Goal: Find specific page/section: Find specific page/section

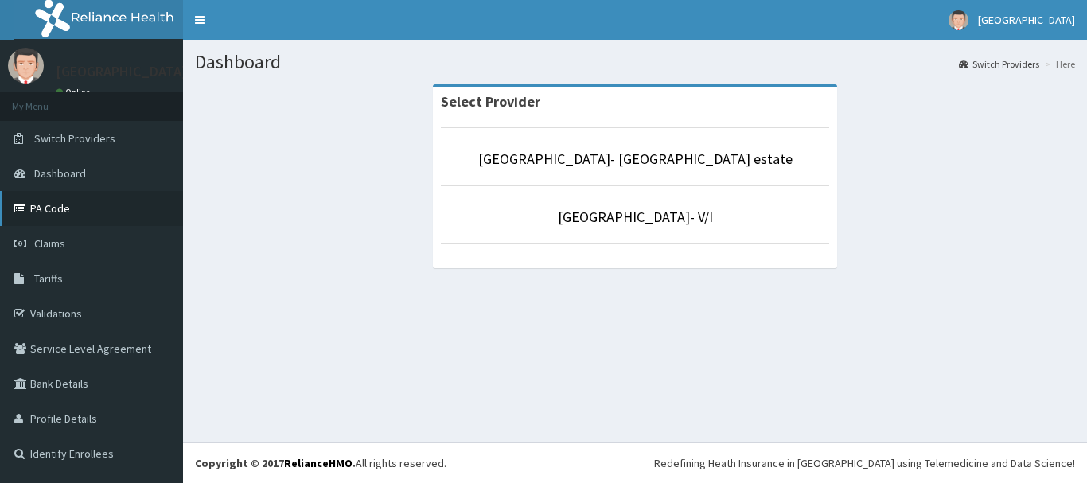
click at [69, 208] on link "PA Code" at bounding box center [91, 208] width 183 height 35
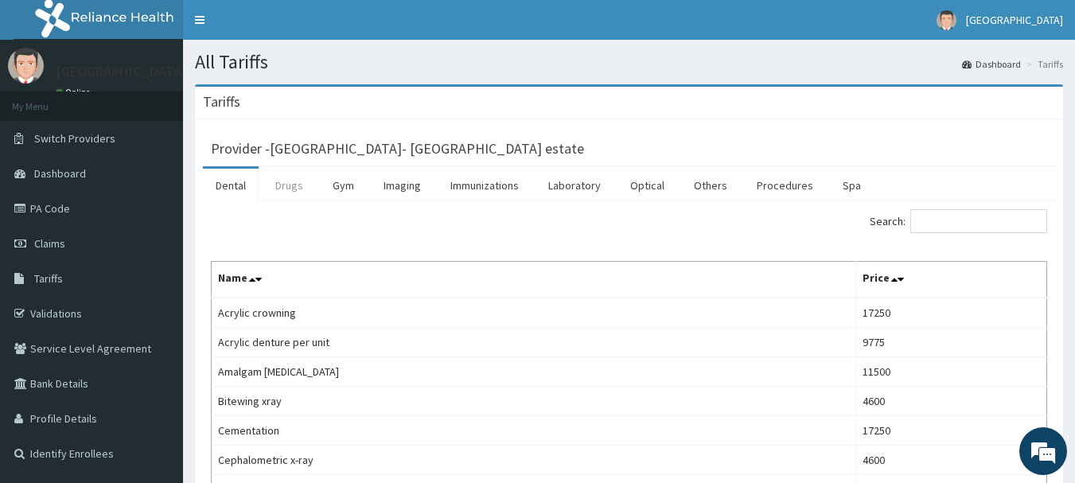
click at [290, 186] on link "Drugs" at bounding box center [289, 185] width 53 height 33
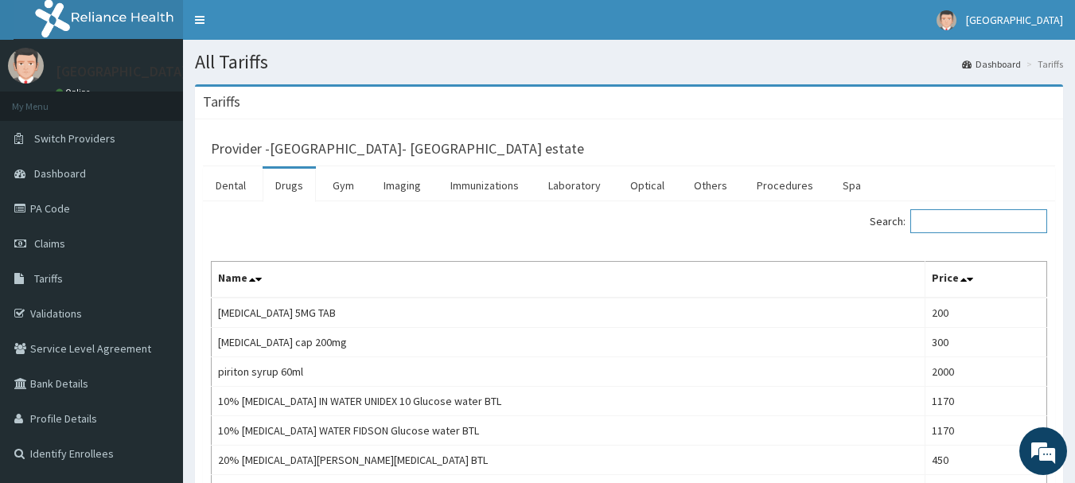
click at [982, 226] on input "Search:" at bounding box center [978, 221] width 137 height 24
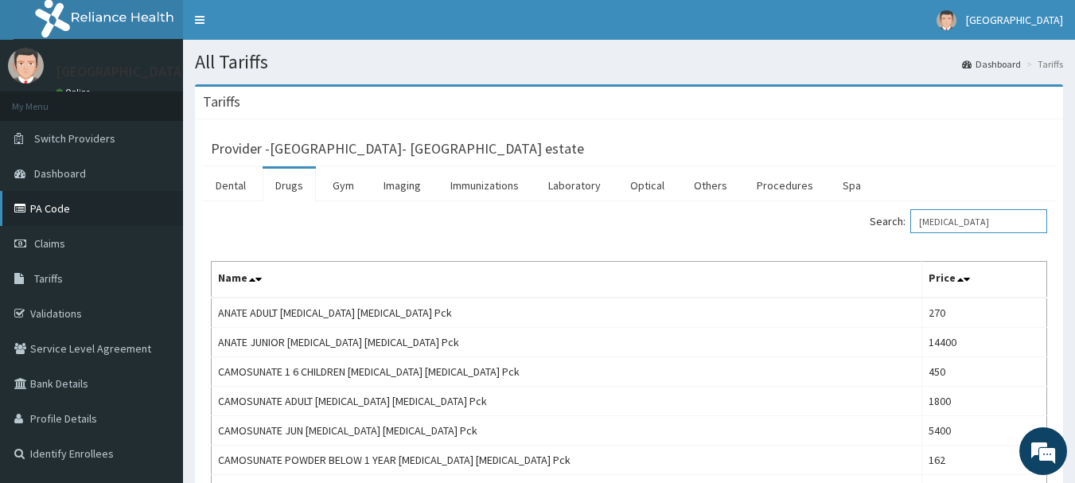
type input "artesunate"
click at [88, 217] on link "PA Code" at bounding box center [91, 208] width 183 height 35
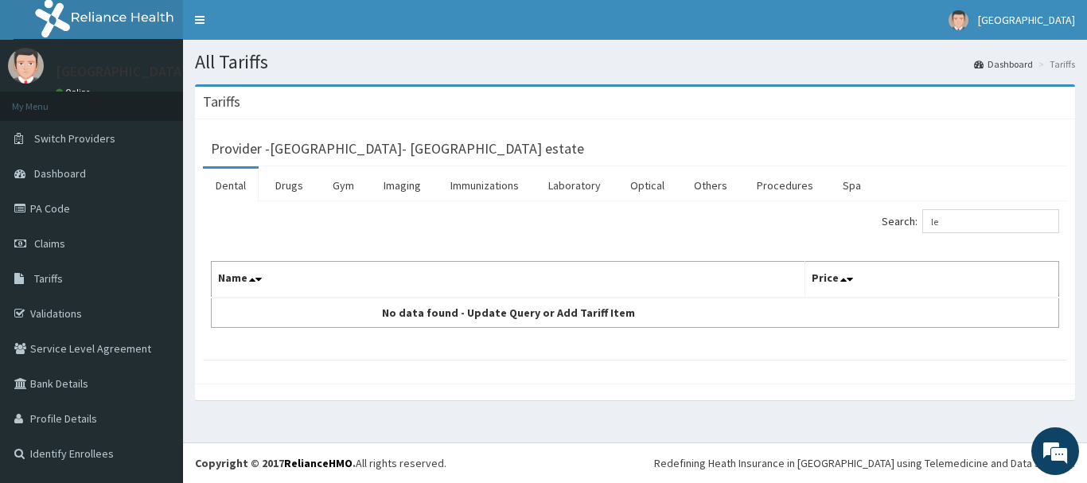
type input "l"
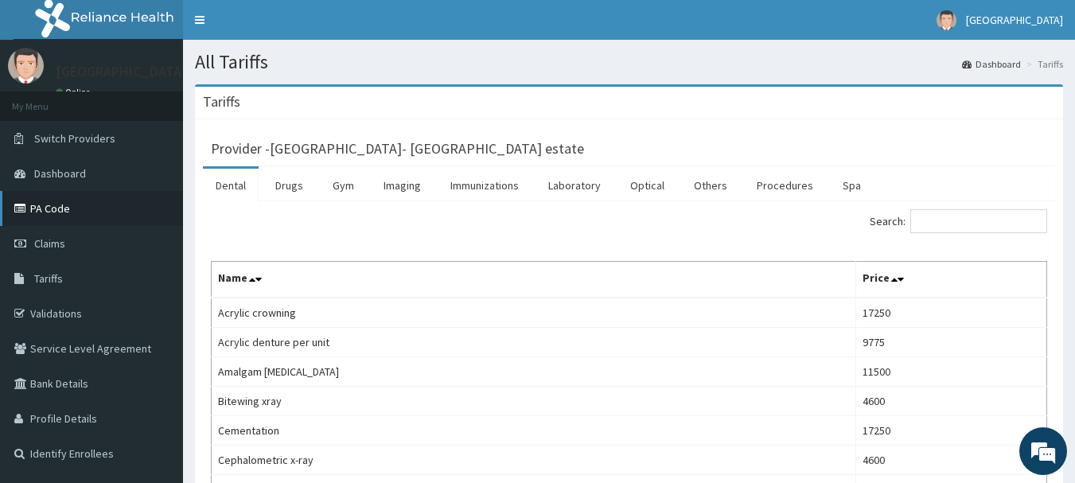
click at [84, 207] on link "PA Code" at bounding box center [91, 208] width 183 height 35
